Goal: Register for event/course

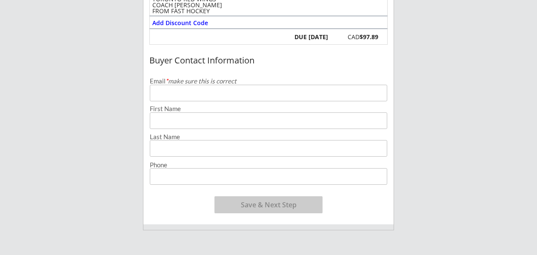
scroll to position [172, 0]
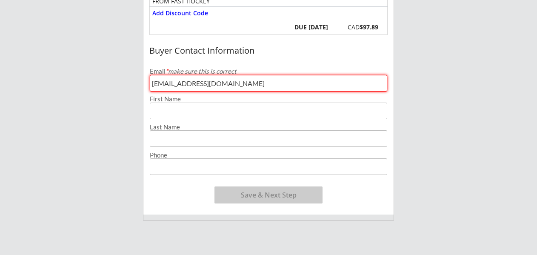
type input "[EMAIL_ADDRESS][DOMAIN_NAME]"
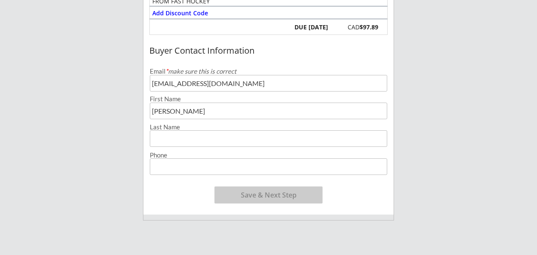
type input "[PERSON_NAME]"
type input "[PHONE_NUMBER]"
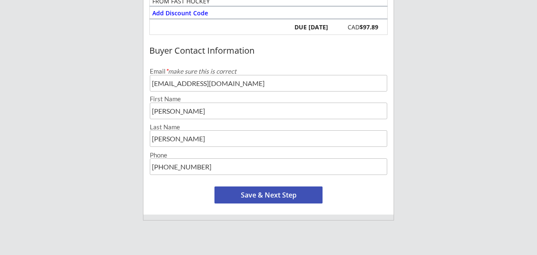
click at [281, 192] on button "Save & Next Step" at bounding box center [268, 194] width 108 height 17
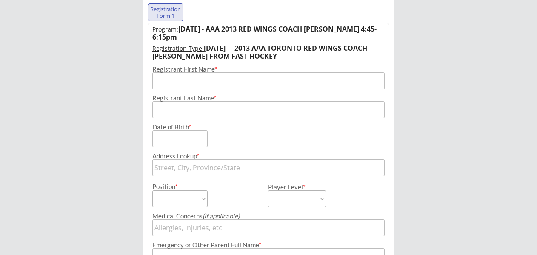
scroll to position [96, 0]
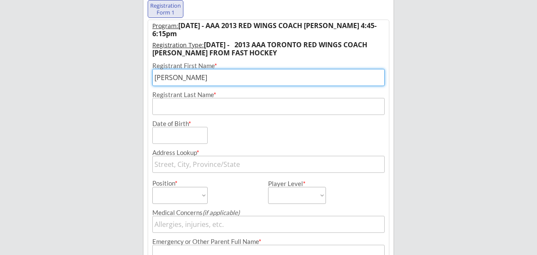
type input "[PERSON_NAME]"
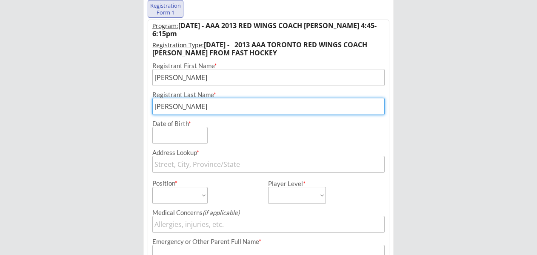
type input "[PERSON_NAME]"
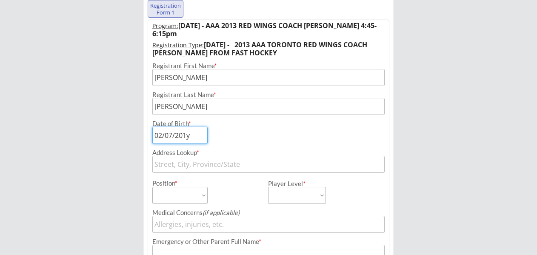
type input "[DATE]"
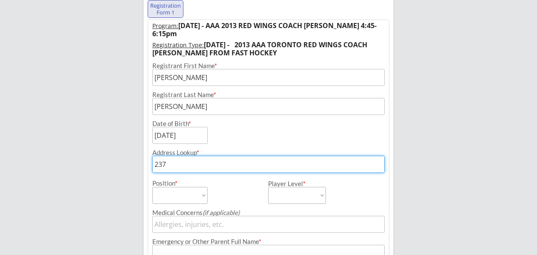
type input "2377"
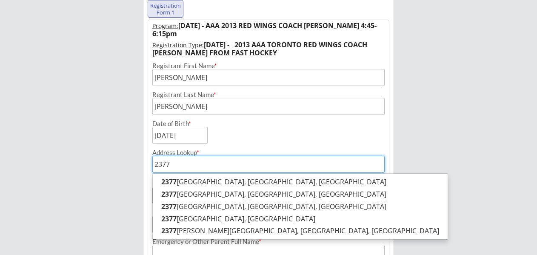
type input "[STREET_ADDRESS]"
type input "2377"
type input "2377 Ra"
type input "[STREET_ADDRESS]"
type input "2377 Rav"
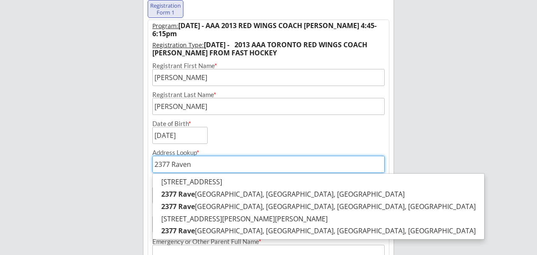
type input "2377 Ravens"
type input "[STREET_ADDRESS]"
type input "2377 Ravenst"
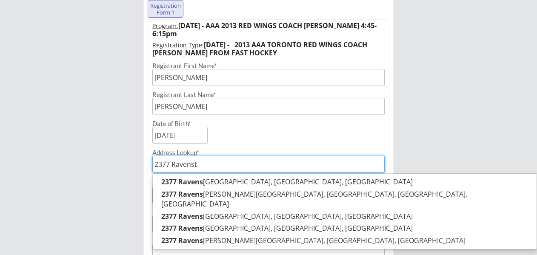
type input "[STREET_ADDRESS]"
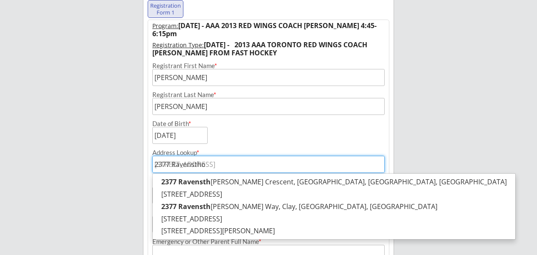
type input "2377 Ravensthor"
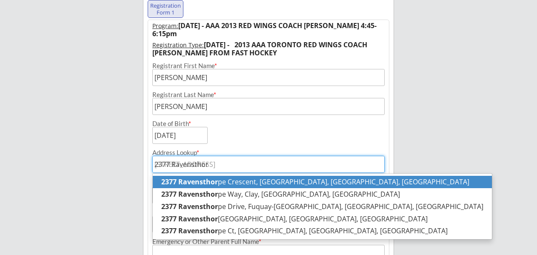
click at [261, 179] on p "[STREET_ADDRESS]" at bounding box center [322, 182] width 339 height 12
type input "[STREET_ADDRESS]"
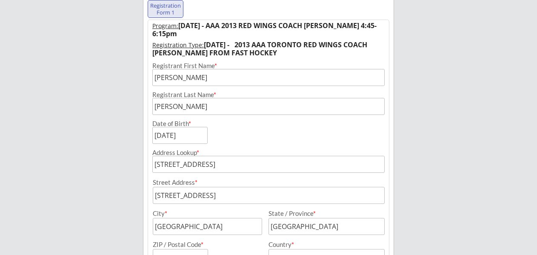
click at [403, 165] on div "ANYTIME HOCKEY Organizer Info 2 Registrations Forms 3 Waivers & Payment Registr…" at bounding box center [268, 185] width 537 height 562
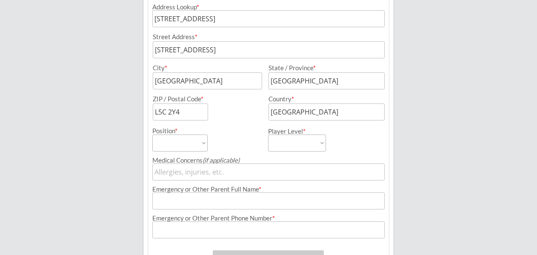
scroll to position [248, 0]
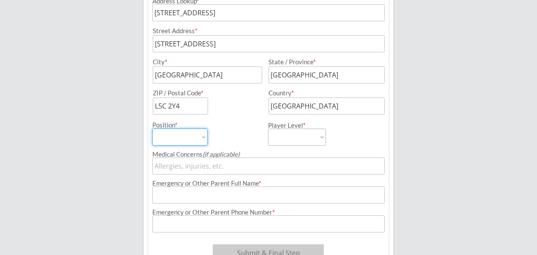
select select ""Forward""
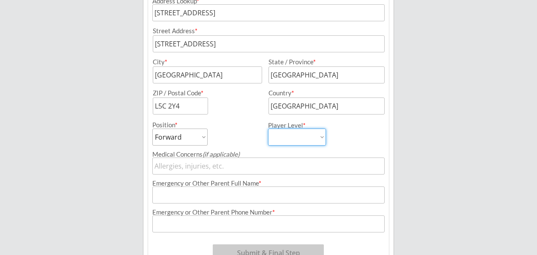
select select ""AA""
click at [357, 145] on div "Medical Concerns (if applicable)" at bounding box center [268, 159] width 241 height 29
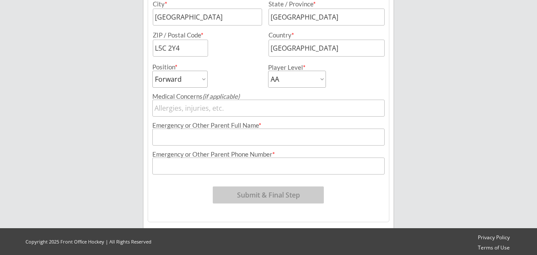
scroll to position [307, 0]
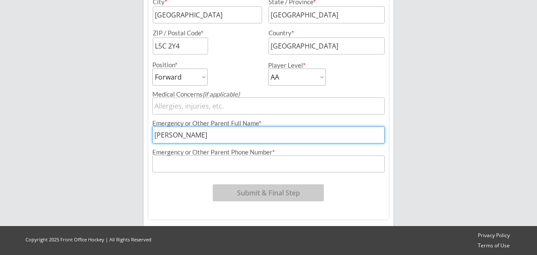
type input "[PERSON_NAME]"
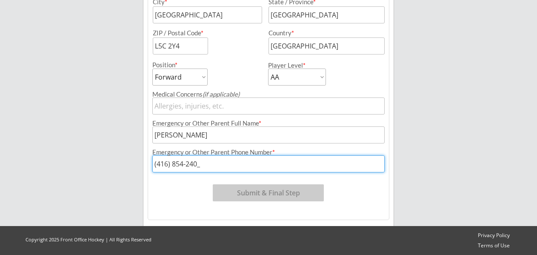
type input "[PHONE_NUMBER]"
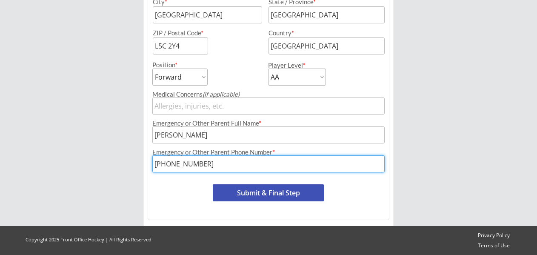
click at [358, 185] on div "Program: [DATE] - AAA 2013 RED WINGS COACH [PERSON_NAME] 4:45-6:15pm Registrati…" at bounding box center [269, 14] width 242 height 412
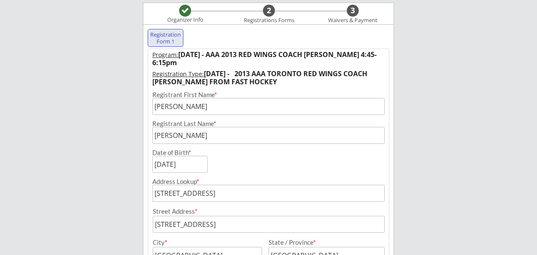
scroll to position [62, 0]
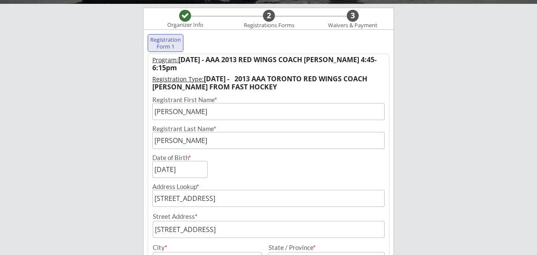
click at [387, 161] on div "Date of Birth *" at bounding box center [268, 163] width 241 height 29
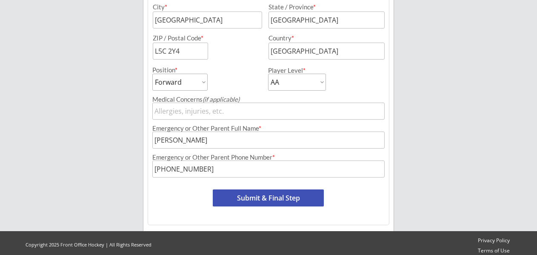
scroll to position [306, 0]
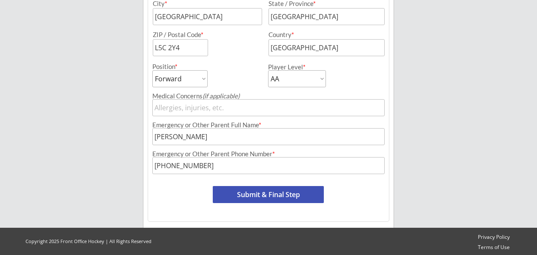
click at [297, 194] on button "Submit & Final Step" at bounding box center [268, 194] width 111 height 17
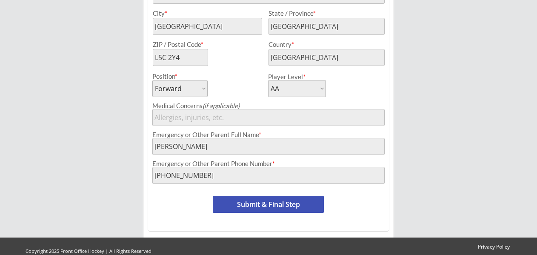
scroll to position [310, 0]
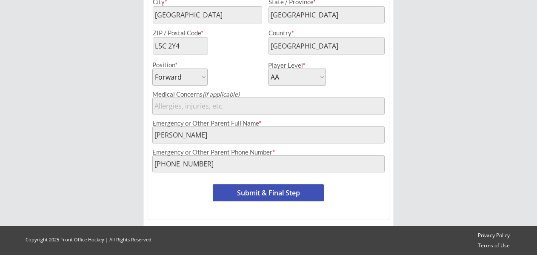
click at [285, 194] on button "Submit & Final Step" at bounding box center [268, 192] width 111 height 17
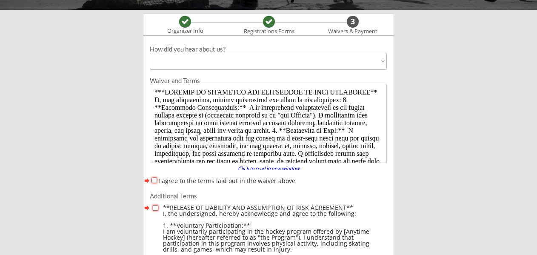
scroll to position [59, 0]
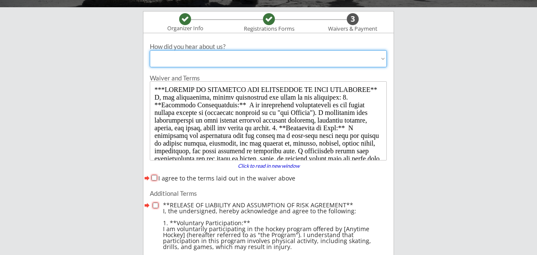
select select ""Past Participant""
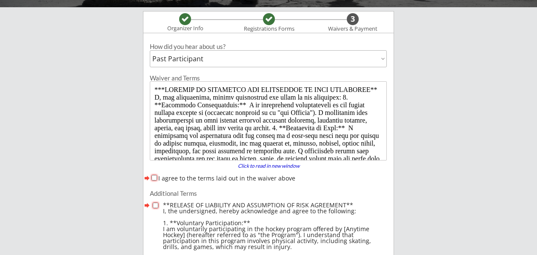
click at [156, 176] on div "I agree to the terms laid out in the waiver above" at bounding box center [268, 178] width 237 height 9
click at [153, 178] on input "I agree to the terms laid out in the waiver above" at bounding box center [154, 178] width 6 height 6
checkbox input "true"
click at [154, 204] on input "checkbox" at bounding box center [156, 205] width 6 height 6
checkbox input "true"
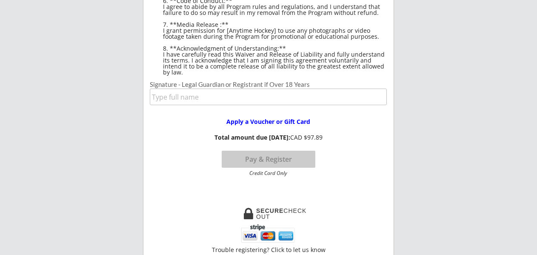
scroll to position [484, 0]
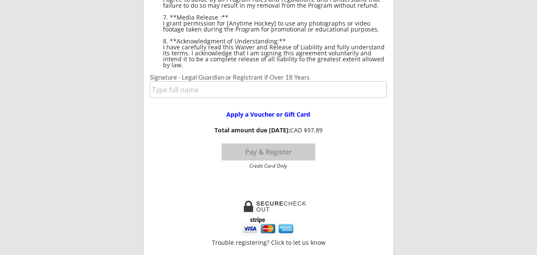
click at [225, 89] on input "input" at bounding box center [268, 89] width 237 height 17
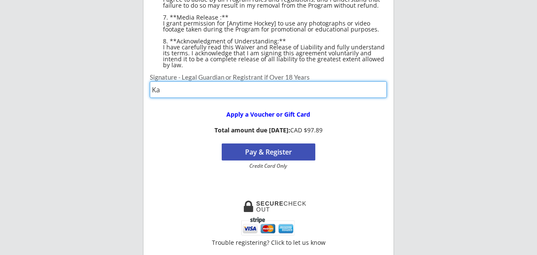
type input "K"
type input "[PERSON_NAME]"
click at [259, 153] on button "Pay & Register" at bounding box center [269, 151] width 94 height 17
